Goal: Information Seeking & Learning: Learn about a topic

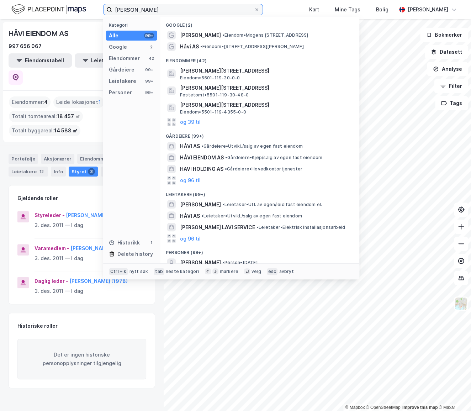
drag, startPoint x: 159, startPoint y: 11, endPoint x: 19, endPoint y: 16, distance: 140.7
click at [19, 16] on div "[PERSON_NAME] Kategori Alle 99+ Google 2 Eiendommer 42 Gårdeiere 99+ Leietakere…" at bounding box center [235, 9] width 471 height 19
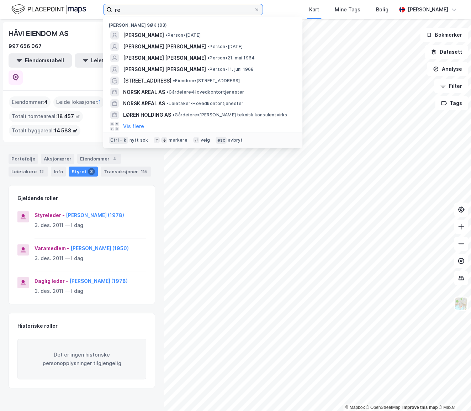
type input "r"
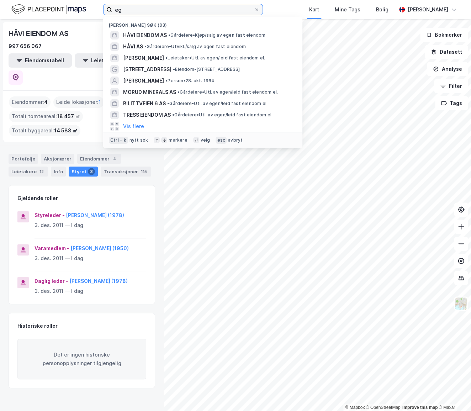
type input "e"
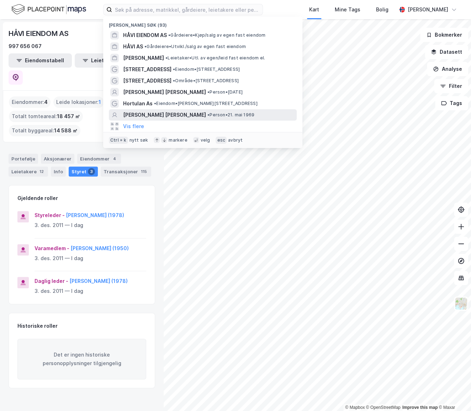
click at [142, 116] on span "[PERSON_NAME] [PERSON_NAME]" at bounding box center [164, 115] width 83 height 9
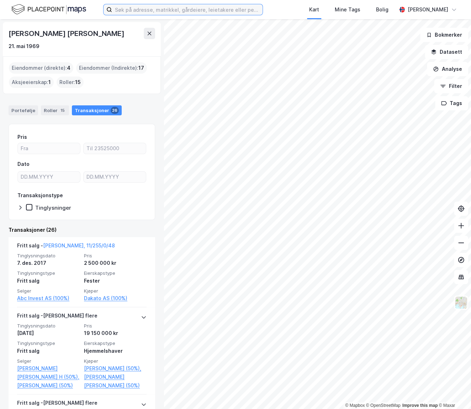
click at [200, 8] on input at bounding box center [187, 9] width 151 height 11
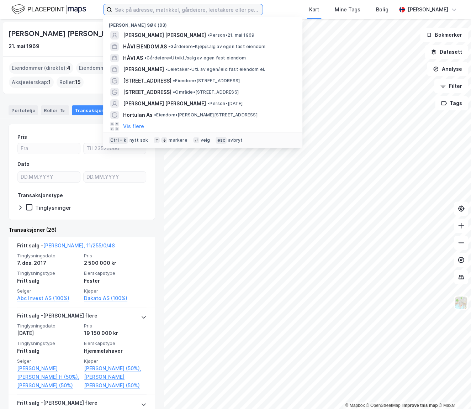
paste input "Pkh Eiendom AS"
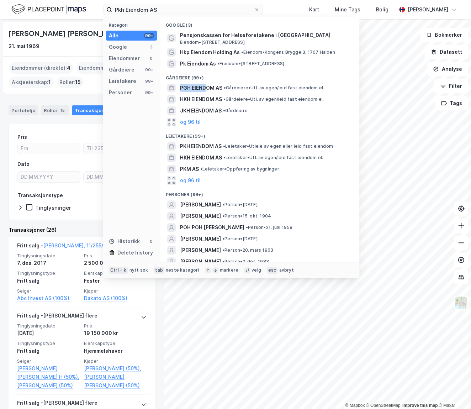
drag, startPoint x: 205, startPoint y: 88, endPoint x: 215, endPoint y: 74, distance: 17.9
click at [215, 74] on div "Google (3) Pensjonskassen for Helseforetakene i [GEOGRAPHIC_DATA] [GEOGRAPHIC_D…" at bounding box center [259, 139] width 199 height 245
click at [223, 76] on div "Gårdeiere (99+)" at bounding box center [259, 75] width 199 height 13
click at [205, 78] on div "Gårdeiere (99+)" at bounding box center [259, 75] width 199 height 13
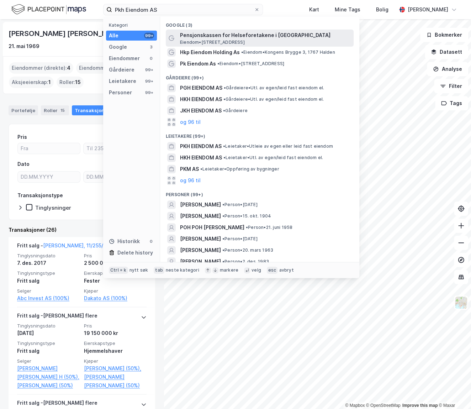
click at [194, 40] on span "Eiendom • [STREET_ADDRESS]" at bounding box center [212, 43] width 65 height 6
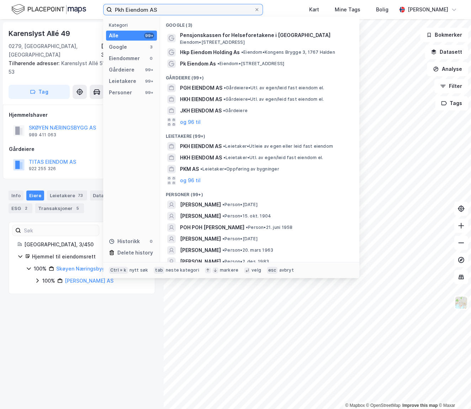
click at [174, 5] on input "Pkh Eiendom AS" at bounding box center [183, 9] width 142 height 11
paste input "Utviklingsselskap Træna 365"
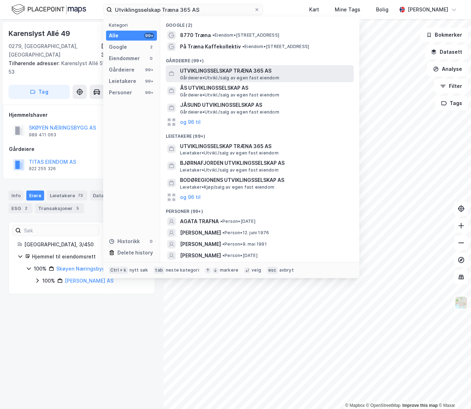
click at [219, 73] on span "UTVIKLINGSSELSKAP TRÆNA 365 AS" at bounding box center [265, 71] width 171 height 9
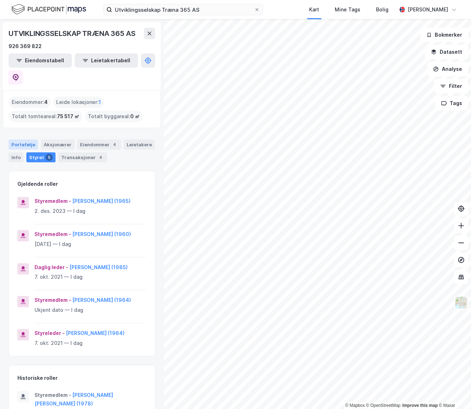
click at [26, 140] on div "Portefølje" at bounding box center [24, 145] width 30 height 10
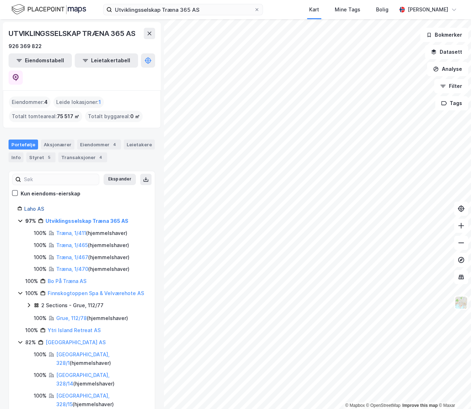
click at [30, 206] on link "Laho AS" at bounding box center [34, 209] width 20 height 6
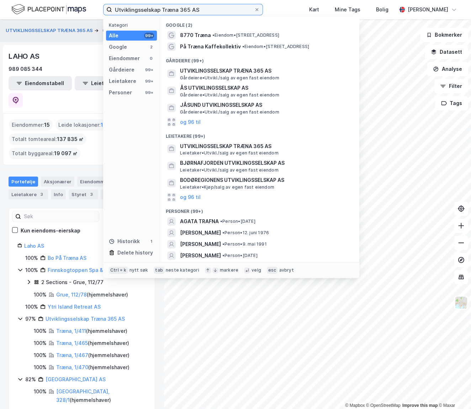
click at [204, 10] on input "Utviklingsselskap Træna 365 AS" at bounding box center [183, 9] width 142 height 11
drag, startPoint x: 204, startPoint y: 10, endPoint x: -24, endPoint y: 19, distance: 228.0
click at [0, 19] on html "Utviklingsselskap Træna 365 AS Kategori Alle 99+ Google 2 Eiendommer 0 Gårdeier…" at bounding box center [235, 204] width 471 height 409
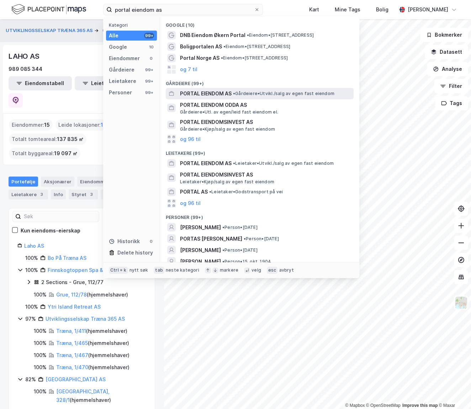
click at [243, 94] on span "• Gårdeiere • [GEOGRAPHIC_DATA]/salg av egen fast eiendom" at bounding box center [283, 94] width 101 height 6
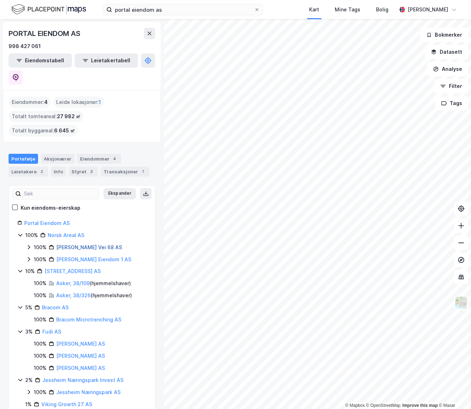
click at [71, 244] on link "[PERSON_NAME] Vei 68 AS" at bounding box center [89, 247] width 66 height 6
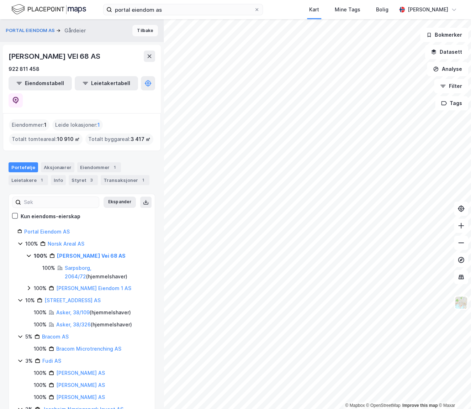
click at [134, 31] on button "Tilbake" at bounding box center [145, 30] width 26 height 11
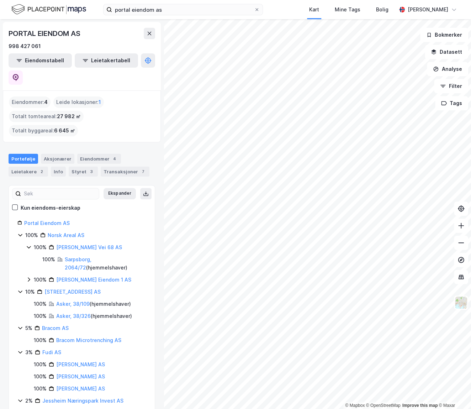
scroll to position [6, 0]
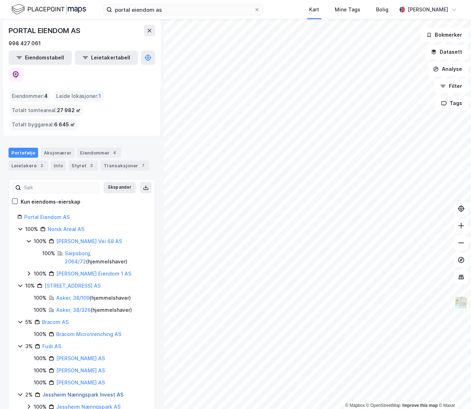
click at [82, 392] on link "Jessheim Næringspark Invest AS" at bounding box center [82, 395] width 81 height 6
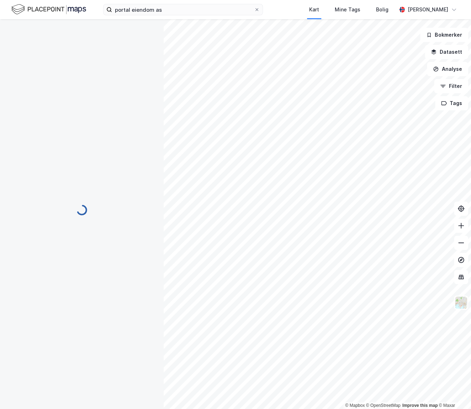
scroll to position [0, 0]
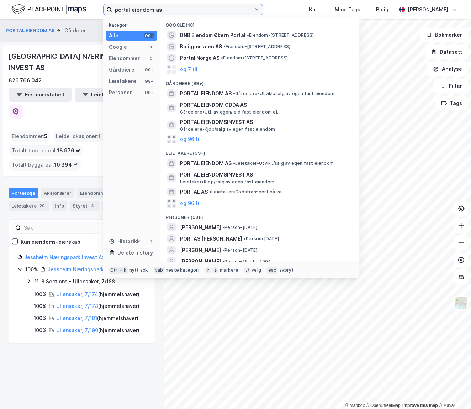
drag, startPoint x: 203, startPoint y: 12, endPoint x: 71, endPoint y: 5, distance: 131.9
click at [71, 5] on div "portal eiendom as Kategori Alle 99+ Google 10 Eiendommer 0 Gårdeiere 99+ Leieta…" at bounding box center [235, 9] width 471 height 19
paste input "Mero Holding AS"
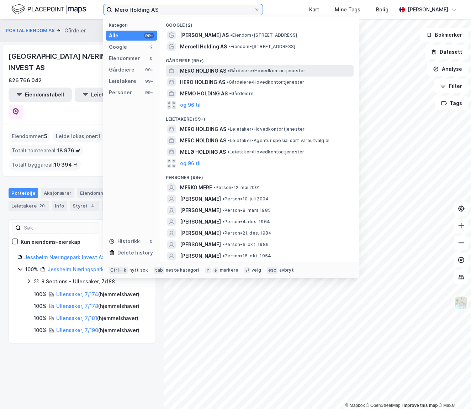
type input "Mero Holding AS"
click at [199, 70] on span "MERO HOLDING AS" at bounding box center [203, 71] width 46 height 9
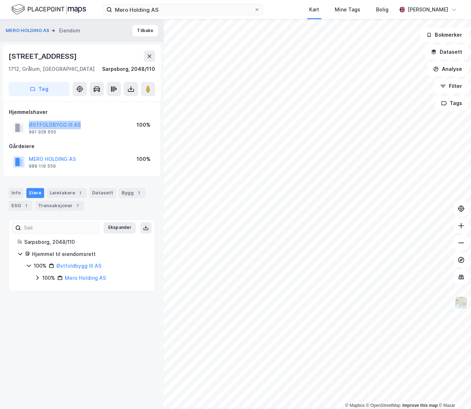
drag, startPoint x: 85, startPoint y: 122, endPoint x: 25, endPoint y: 122, distance: 60.2
click at [25, 122] on div "ØSTFOLDBYGG III AS 991 928 650 100%" at bounding box center [82, 127] width 146 height 17
copy button "ØSTFOLDBYGG III AS"
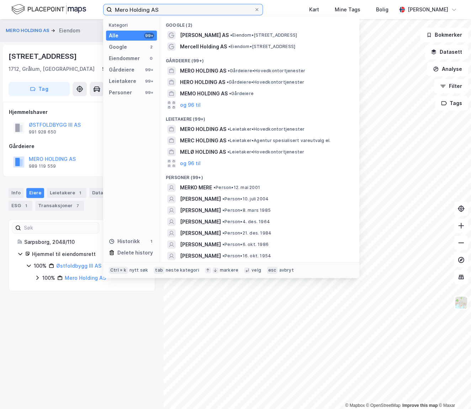
drag, startPoint x: 164, startPoint y: 12, endPoint x: 69, endPoint y: 6, distance: 95.6
click at [69, 6] on div "Mero Holding AS Kategori Alle 99+ Google 2 Eiendommer 0 Gårdeiere 99+ Leietaker…" at bounding box center [235, 9] width 471 height 19
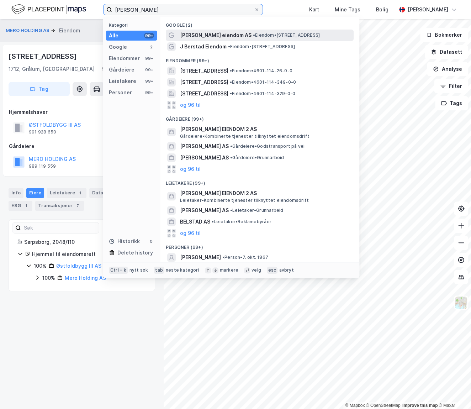
type input "[PERSON_NAME]"
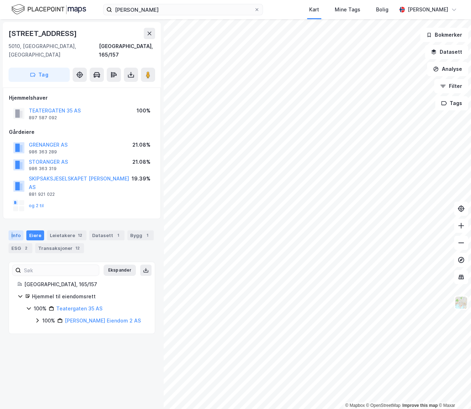
click at [12, 230] on div "Info" at bounding box center [16, 235] width 15 height 10
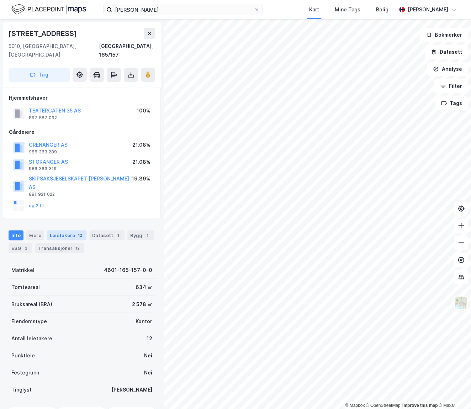
click at [63, 230] on div "Leietakere 12" at bounding box center [67, 235] width 40 height 10
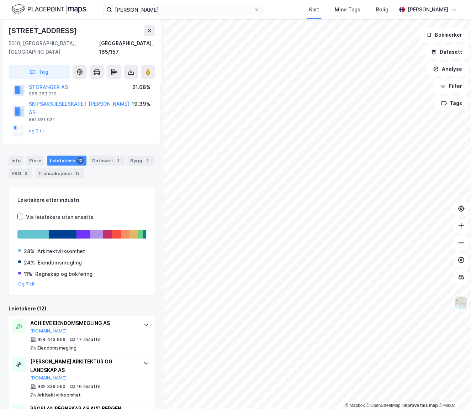
scroll to position [64, 0]
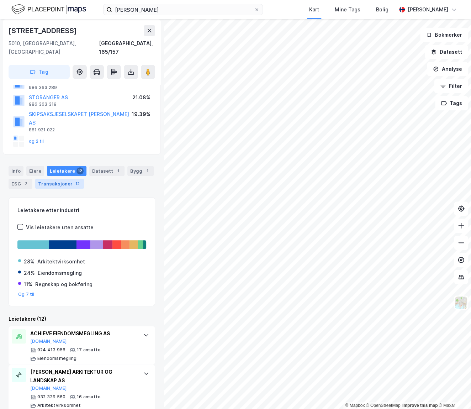
click at [59, 179] on div "Transaksjoner 12" at bounding box center [59, 184] width 49 height 10
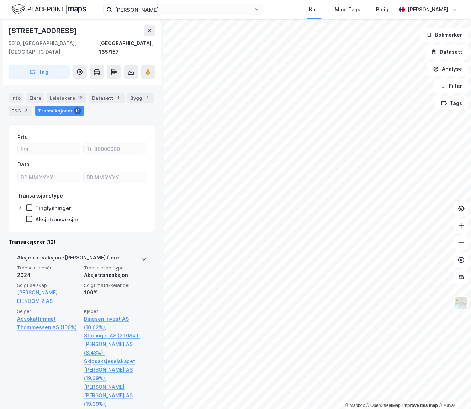
scroll to position [226, 0]
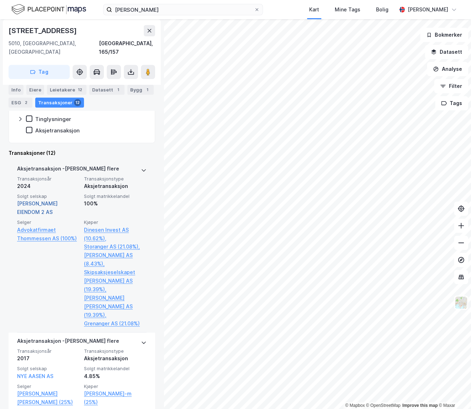
click at [48, 200] on link "[PERSON_NAME] EIENDOM 2 AS" at bounding box center [37, 207] width 41 height 15
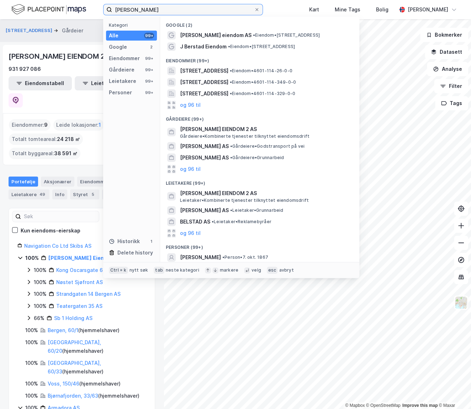
drag, startPoint x: 146, startPoint y: 8, endPoint x: 94, endPoint y: 11, distance: 52.0
click at [95, 11] on div "j berstad Kategori Alle 99+ Google 2 Eiendommer 99+ Gårdeiere 99+ Leietakere 99…" at bounding box center [235, 9] width 471 height 19
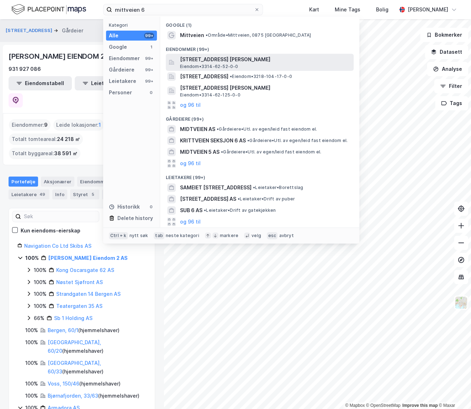
drag, startPoint x: 203, startPoint y: 130, endPoint x: 214, endPoint y: 56, distance: 74.5
click at [208, 40] on div "Google (1) Mittveien • Område • Mittveien, [GEOGRAPHIC_DATA] (99+) [STREET_ADDR…" at bounding box center [259, 122] width 199 height 211
click at [224, 172] on div "Leietakere (99+)" at bounding box center [259, 175] width 199 height 13
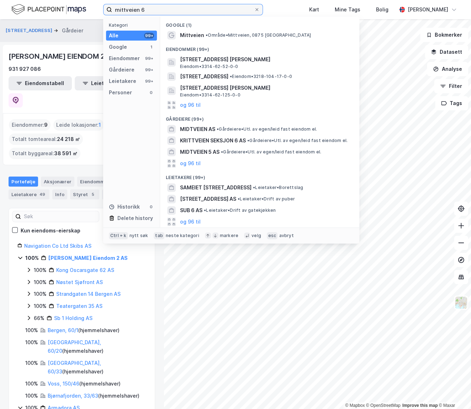
click at [153, 8] on input "mittveien 6" at bounding box center [183, 9] width 142 height 11
click at [125, 10] on input "mittveien 6" at bounding box center [183, 9] width 142 height 11
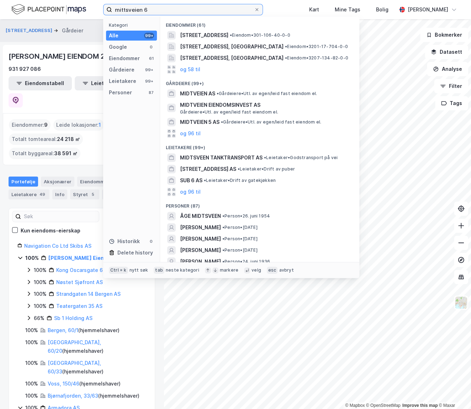
type input "mittsveien 6"
click at [131, 125] on div "Kategori Alle 99+ Google 0 Eiendommer 61 Gårdeiere 99+ Leietakere 99+ Personer …" at bounding box center [131, 139] width 57 height 245
click at [259, 10] on icon at bounding box center [257, 9] width 4 height 4
click at [254, 10] on input "mittsveien 6" at bounding box center [183, 9] width 142 height 11
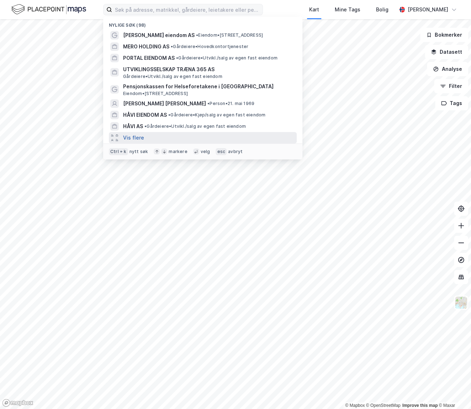
click at [140, 135] on button "Vis flere" at bounding box center [133, 137] width 21 height 9
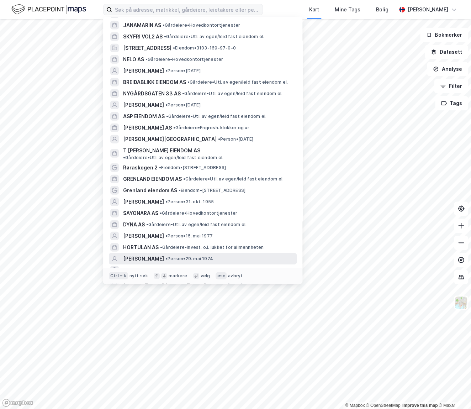
scroll to position [776, 0]
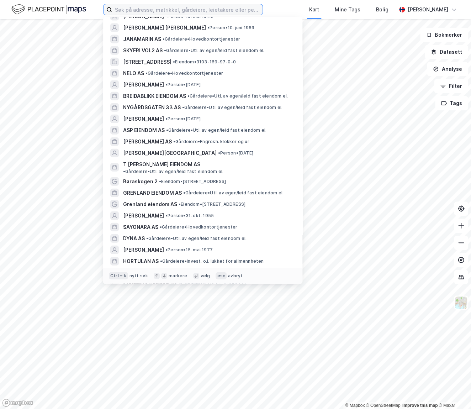
click at [132, 7] on input at bounding box center [187, 9] width 151 height 11
paste input "[PERSON_NAME]"
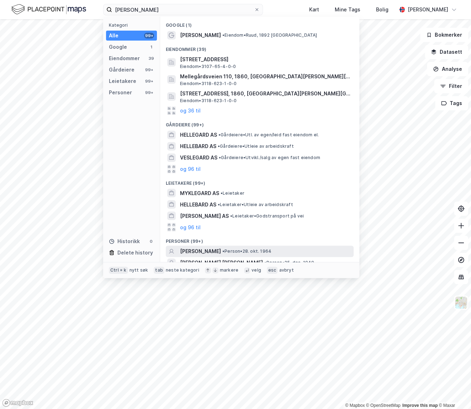
click at [221, 251] on span "[PERSON_NAME]" at bounding box center [200, 251] width 41 height 9
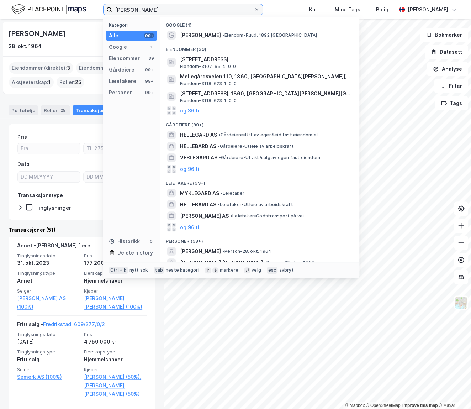
drag, startPoint x: 163, startPoint y: 10, endPoint x: 80, endPoint y: 9, distance: 82.9
click at [80, 9] on div "Roar [PERSON_NAME] Kategori Alle 99+ Google 1 Eiendommer 39 Gårdeiere 99+ Leiet…" at bounding box center [235, 9] width 471 height 19
paste input "Green Keeper Holding Company"
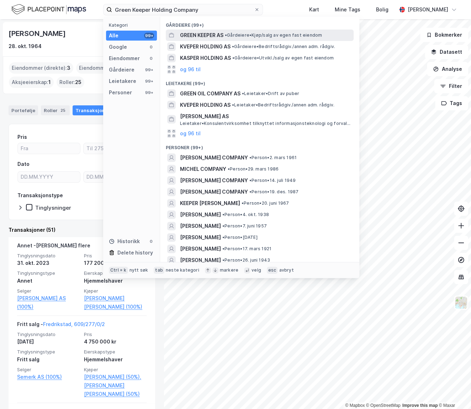
click at [186, 36] on span "GREEN KEEPER AS" at bounding box center [201, 35] width 43 height 9
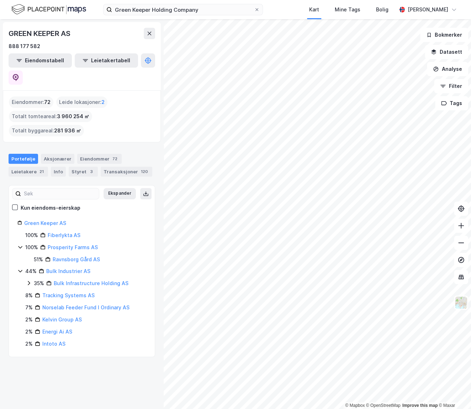
click at [471, 160] on html "Green Keeper Holding Company Kart Mine Tags [PERSON_NAME] [PERSON_NAME] © Mapbo…" at bounding box center [235, 204] width 471 height 409
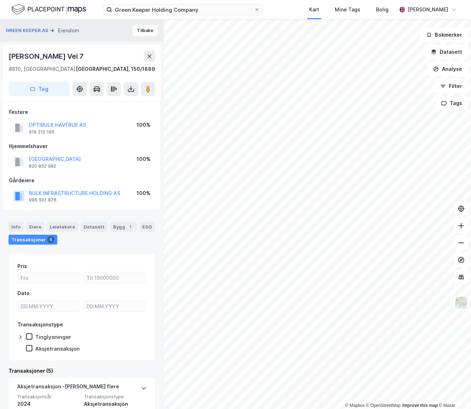
click at [141, 31] on button "Tilbake" at bounding box center [145, 30] width 26 height 11
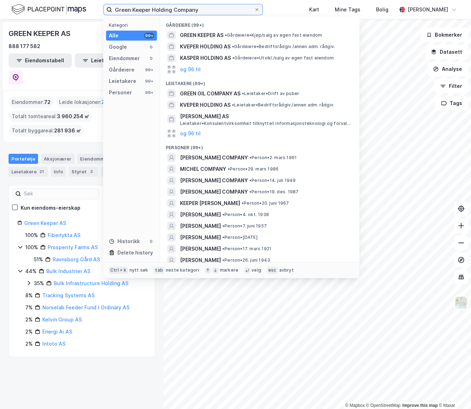
drag, startPoint x: 204, startPoint y: 10, endPoint x: 71, endPoint y: 16, distance: 133.3
click at [71, 16] on div "Green Keeper Holding Company Kategori Alle 99+ Google 0 Eiendommer 0 Gårdeiere …" at bounding box center [235, 9] width 471 height 19
paste input "[PERSON_NAME]"
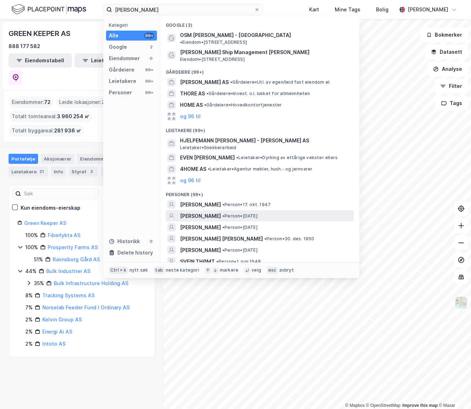
click at [196, 212] on span "[PERSON_NAME]" at bounding box center [200, 216] width 41 height 9
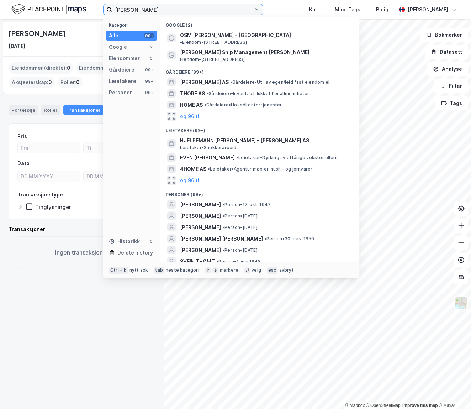
click at [154, 6] on input "[PERSON_NAME]" at bounding box center [183, 9] width 142 height 11
drag, startPoint x: 166, startPoint y: 14, endPoint x: 79, endPoint y: 10, distance: 86.9
click at [79, 10] on div "[PERSON_NAME] Kategori Alle 99+ Google 2 Eiendommer 0 Gårdeiere 99+ Leietakere …" at bounding box center [235, 9] width 471 height 19
paste input "elitar AS"
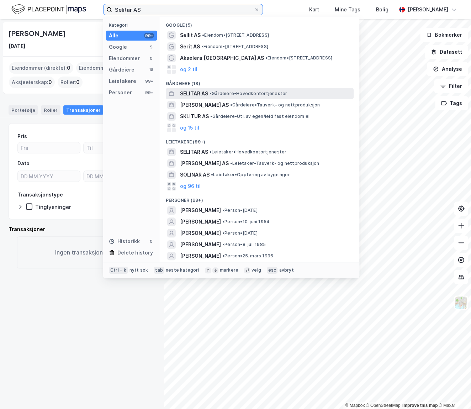
type input "Selitar AS"
click at [207, 95] on span "SELITAR AS" at bounding box center [194, 93] width 28 height 9
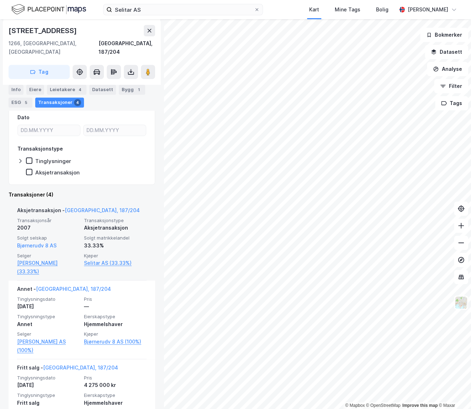
scroll to position [162, 0]
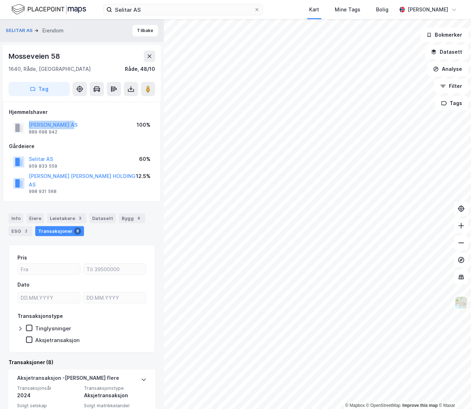
drag, startPoint x: 94, startPoint y: 128, endPoint x: 20, endPoint y: 121, distance: 74.7
click at [20, 121] on div "[PERSON_NAME] AS 889 698 942 100%" at bounding box center [82, 127] width 146 height 17
copy button "[PERSON_NAME] AS"
click at [98, 132] on div "[PERSON_NAME] AS 889 698 942 100%" at bounding box center [82, 127] width 146 height 17
